Goal: Task Accomplishment & Management: Manage account settings

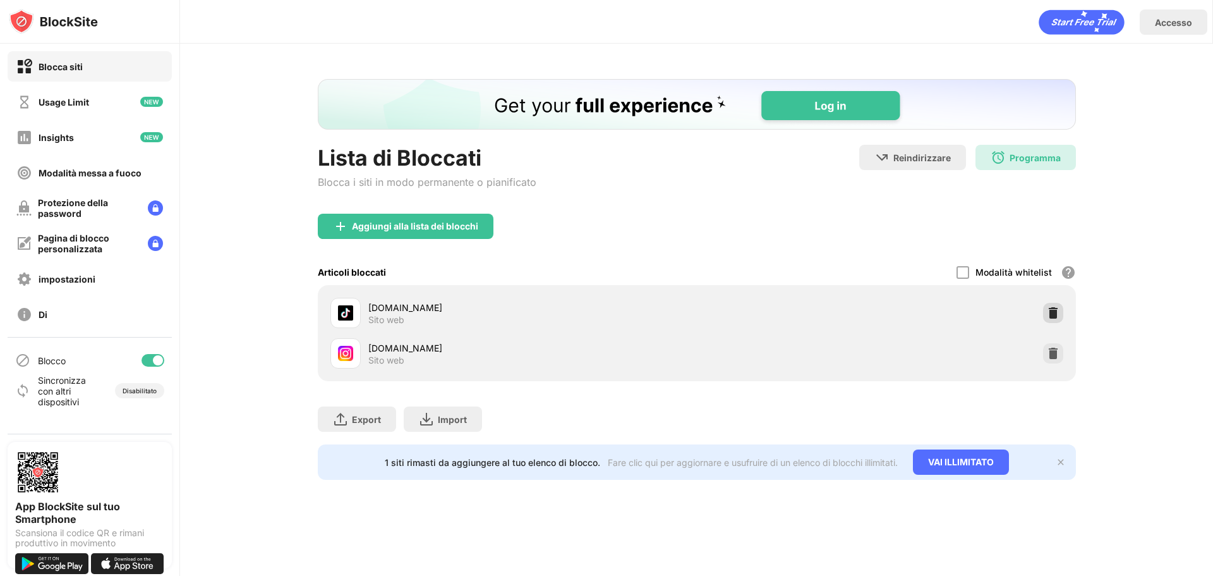
click at [1050, 312] on img at bounding box center [1053, 312] width 13 height 13
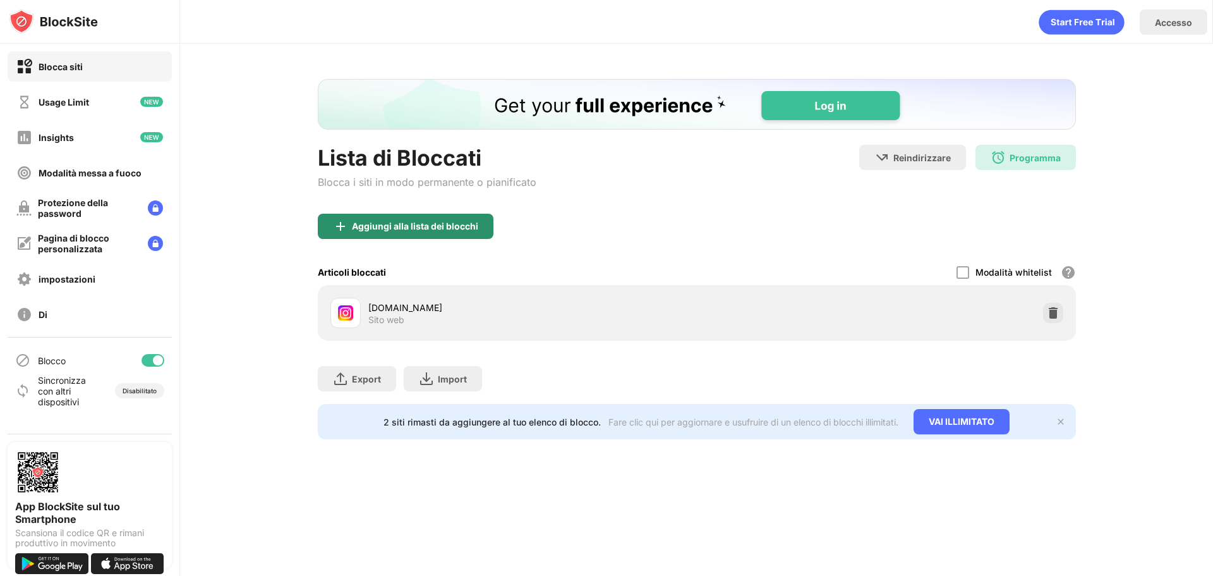
click at [470, 230] on div "Aggiungi alla lista dei blocchi" at bounding box center [415, 226] width 126 height 10
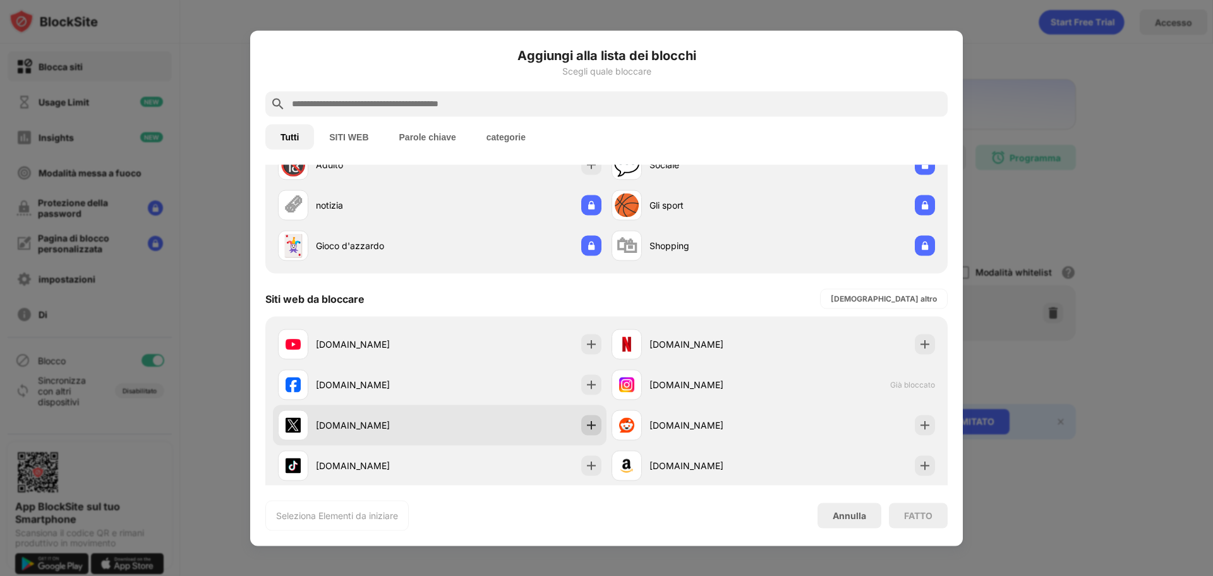
scroll to position [126, 0]
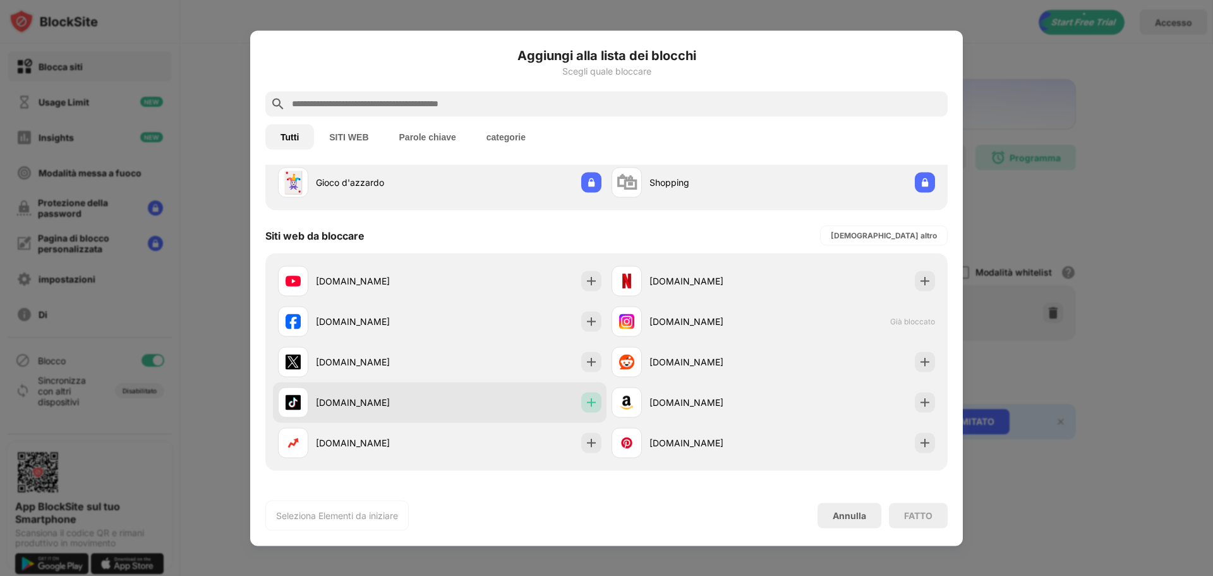
click at [581, 397] on div at bounding box center [591, 402] width 20 height 20
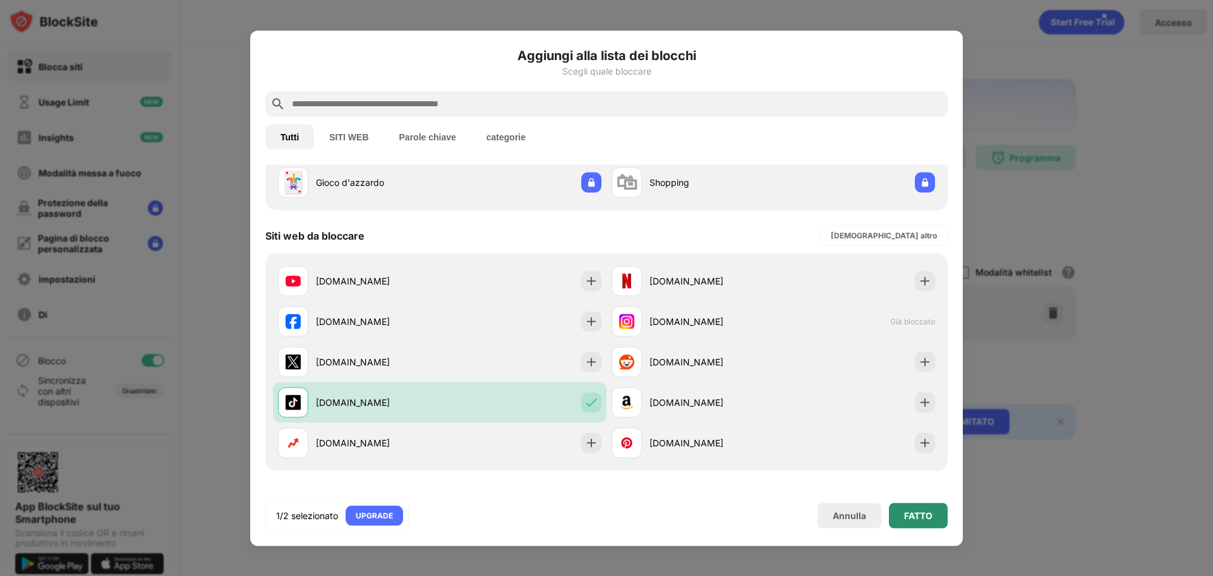
click at [940, 514] on div "FATTO" at bounding box center [918, 514] width 59 height 25
